Goal: Transaction & Acquisition: Purchase product/service

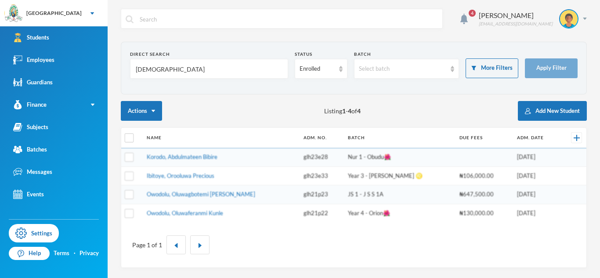
click at [148, 72] on input "[DEMOGRAPHIC_DATA]" at bounding box center [209, 69] width 149 height 20
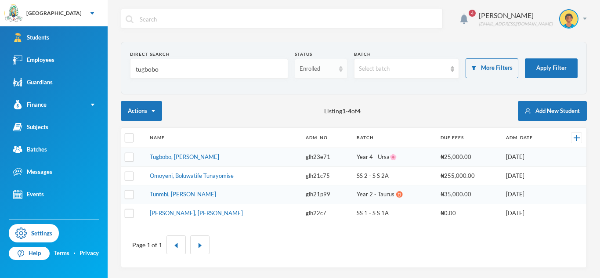
click at [316, 73] on div "Enrolled" at bounding box center [321, 69] width 53 height 20
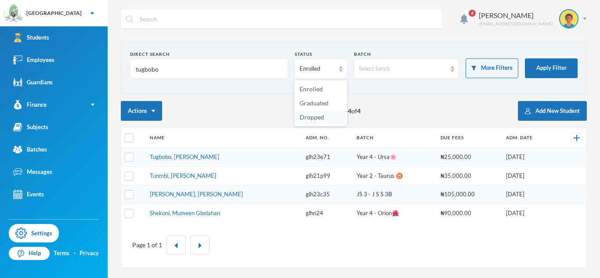
click at [317, 114] on span "Dropped" at bounding box center [312, 116] width 25 height 7
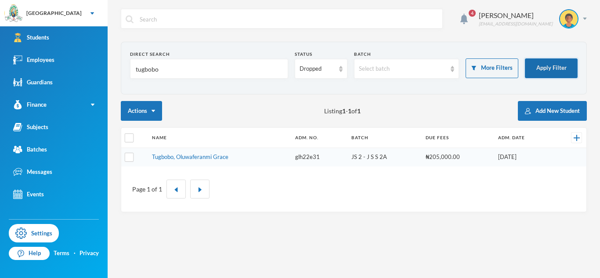
click at [556, 76] on button "Apply Filter" at bounding box center [551, 68] width 53 height 20
click at [156, 69] on input "tugbobo" at bounding box center [209, 69] width 149 height 20
type input "oladimeji"
click at [300, 75] on div "Dropped" at bounding box center [321, 69] width 53 height 20
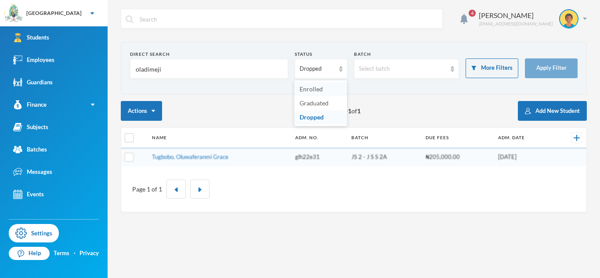
click at [304, 91] on span "Enrolled" at bounding box center [311, 88] width 23 height 7
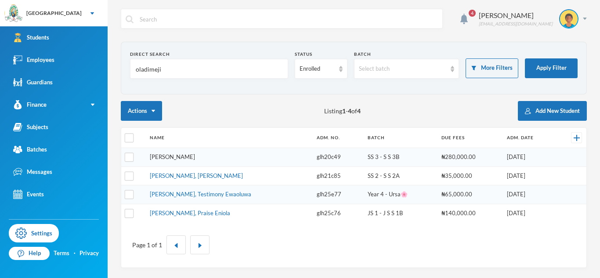
click at [195, 156] on link "[PERSON_NAME]" at bounding box center [172, 156] width 45 height 7
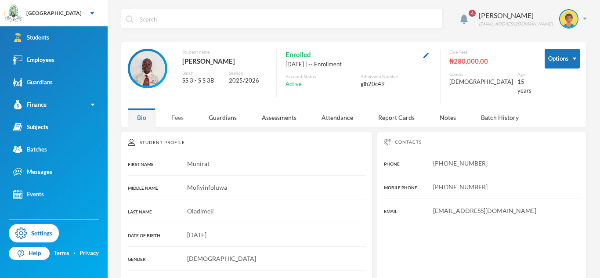
click at [185, 122] on div "Fees" at bounding box center [177, 117] width 31 height 19
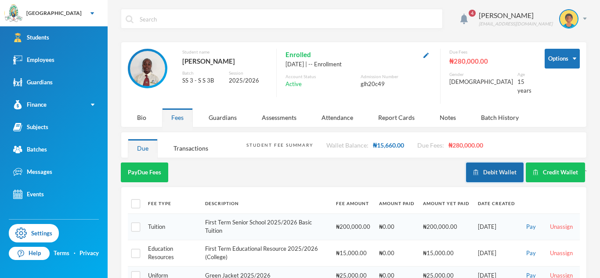
click at [498, 177] on button "Debit Wallet" at bounding box center [495, 173] width 58 height 20
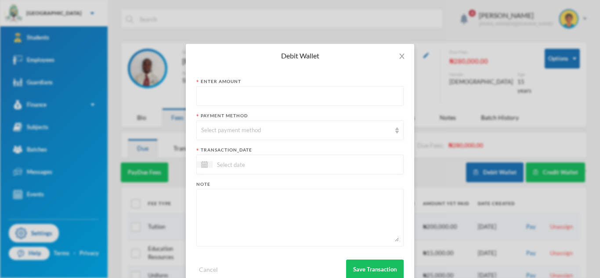
click at [337, 102] on input "text" at bounding box center [300, 97] width 198 height 20
type input "9000"
click at [334, 120] on div "Select payment method" at bounding box center [299, 130] width 207 height 20
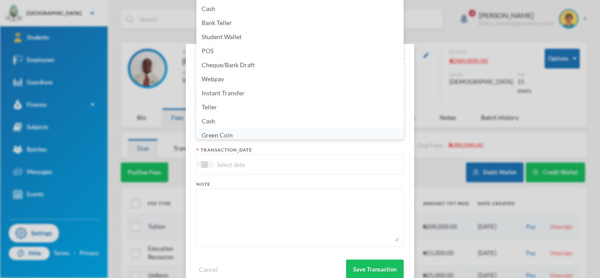
scroll to position [3, 0]
click at [297, 127] on li "Green Coin" at bounding box center [299, 132] width 207 height 14
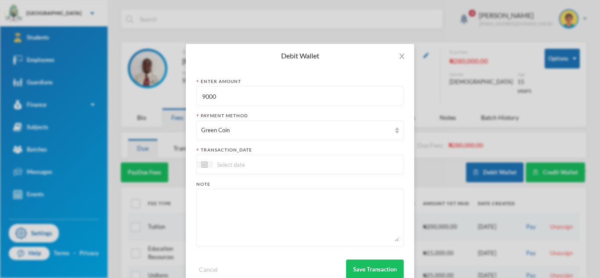
click at [279, 166] on input at bounding box center [250, 164] width 74 height 10
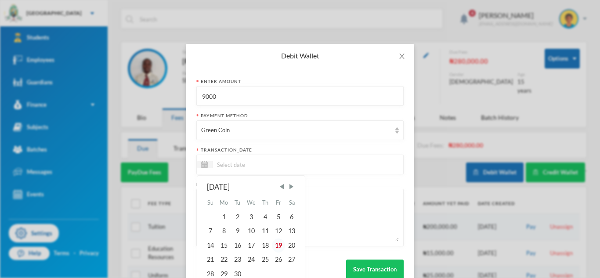
click at [282, 243] on div "19" at bounding box center [278, 246] width 13 height 14
type input "[DATE]"
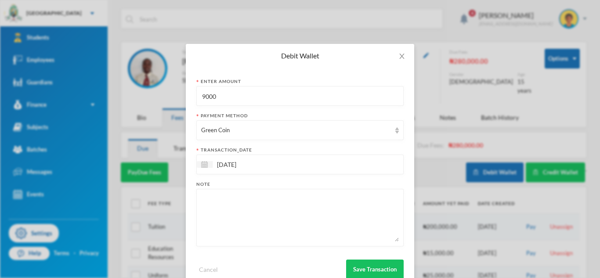
click at [273, 228] on textarea at bounding box center [300, 218] width 198 height 48
click at [199, 199] on div "80lvs" at bounding box center [299, 218] width 207 height 58
click at [203, 201] on textarea "80lvs" at bounding box center [300, 218] width 198 height 48
type textarea "Nine 80lvs Exercise book"
click at [352, 264] on button "Save Transaction" at bounding box center [375, 270] width 58 height 20
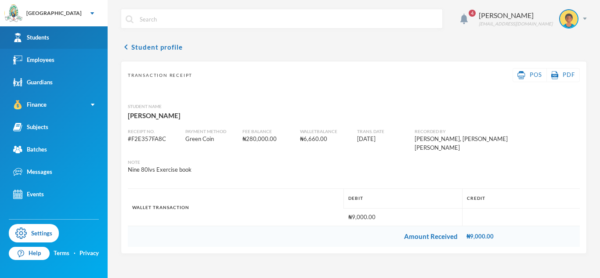
click at [64, 43] on link "Students" at bounding box center [54, 37] width 108 height 22
